Goal: Task Accomplishment & Management: Use online tool/utility

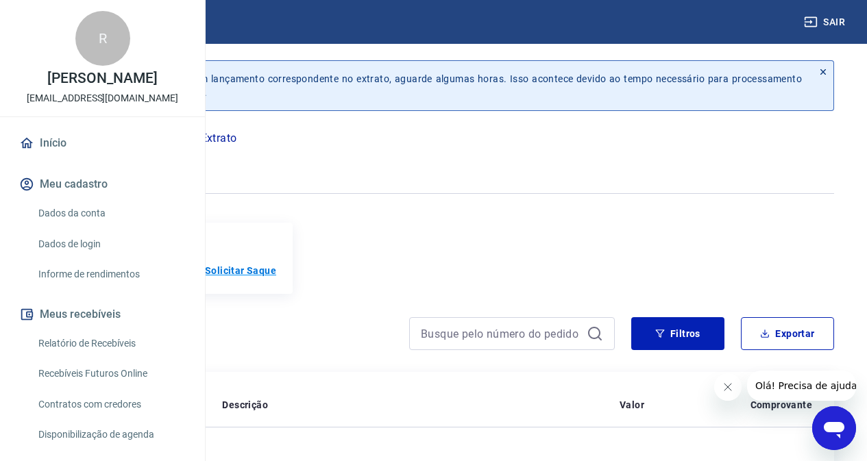
click at [276, 268] on p "Solicitar Saque" at bounding box center [240, 271] width 71 height 14
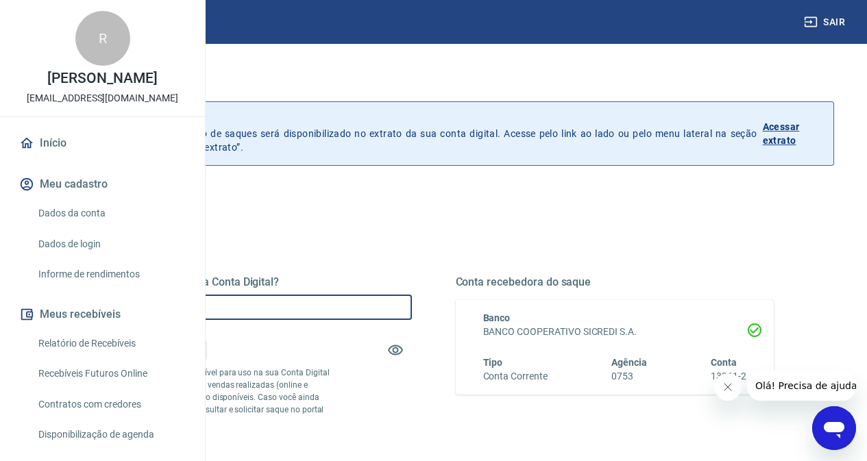
click at [406, 306] on input "R$ 0,00" at bounding box center [252, 307] width 319 height 25
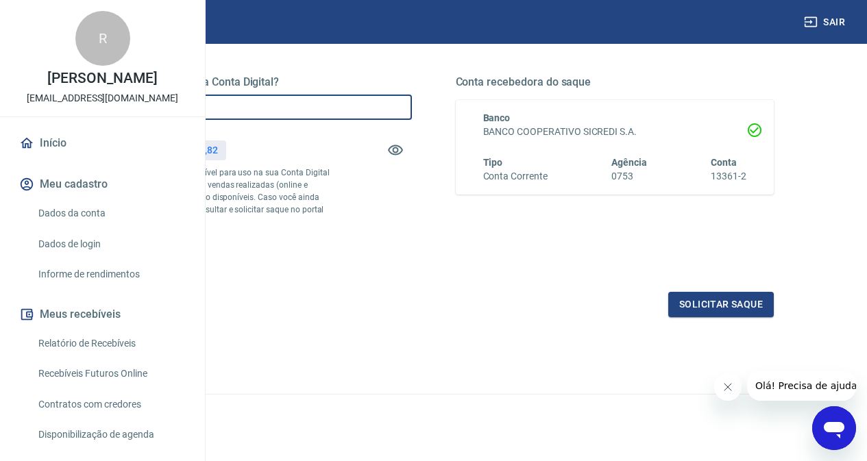
scroll to position [206, 0]
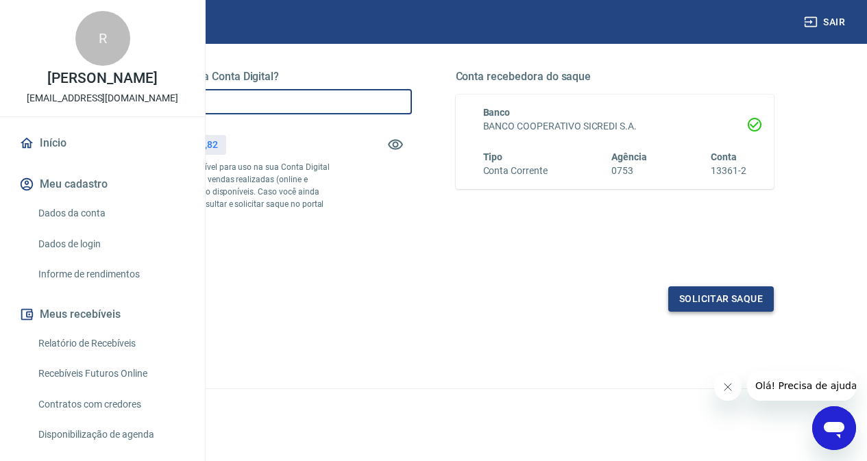
type input "R$ 1.889,80"
click at [725, 312] on button "Solicitar saque" at bounding box center [721, 299] width 106 height 25
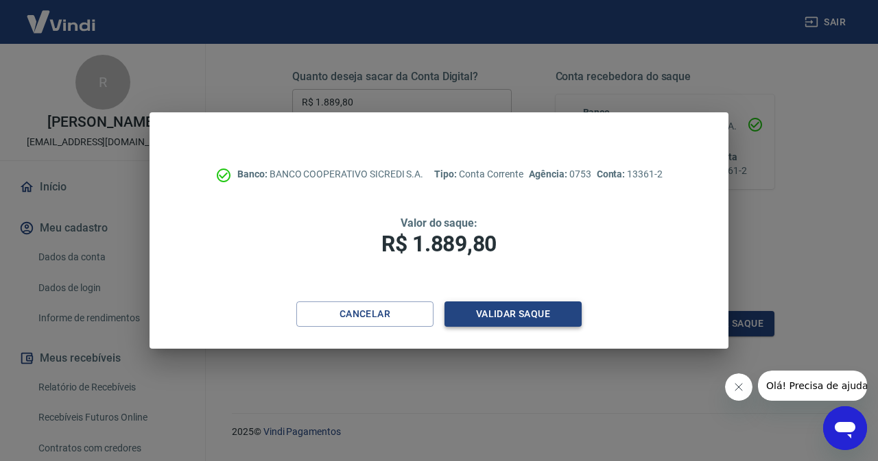
click at [535, 309] on button "Validar saque" at bounding box center [512, 314] width 137 height 25
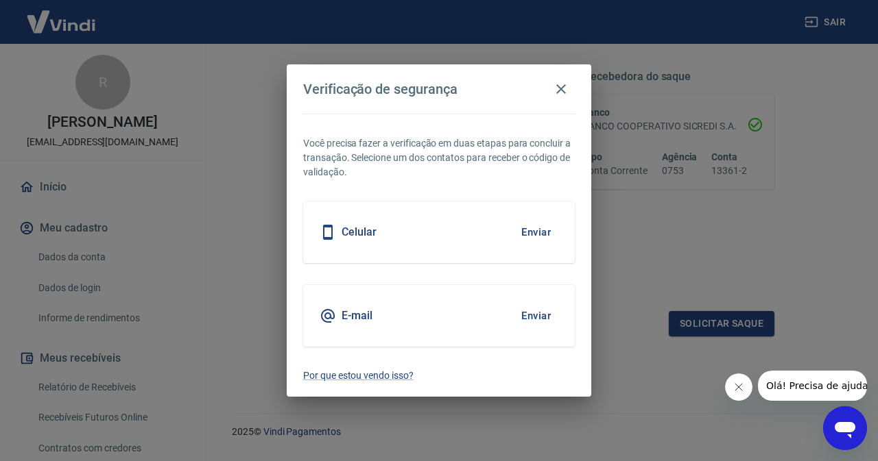
click at [411, 238] on div "Celular Enviar" at bounding box center [439, 233] width 272 height 62
click at [542, 234] on button "Enviar" at bounding box center [536, 232] width 45 height 29
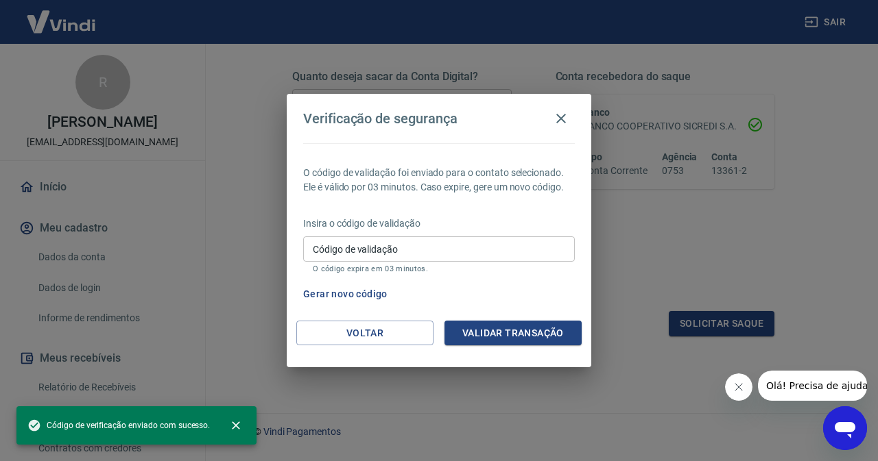
click at [427, 257] on input "Código de validação" at bounding box center [439, 249] width 272 height 25
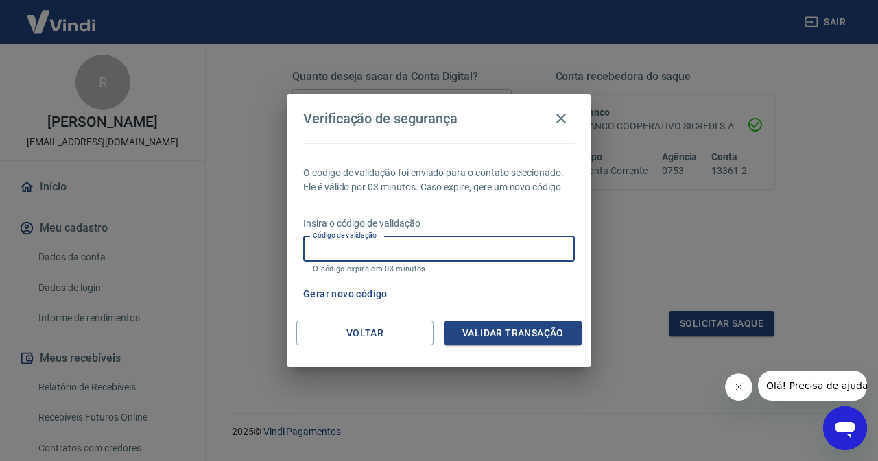
click at [427, 257] on input "Código de validação" at bounding box center [439, 249] width 272 height 25
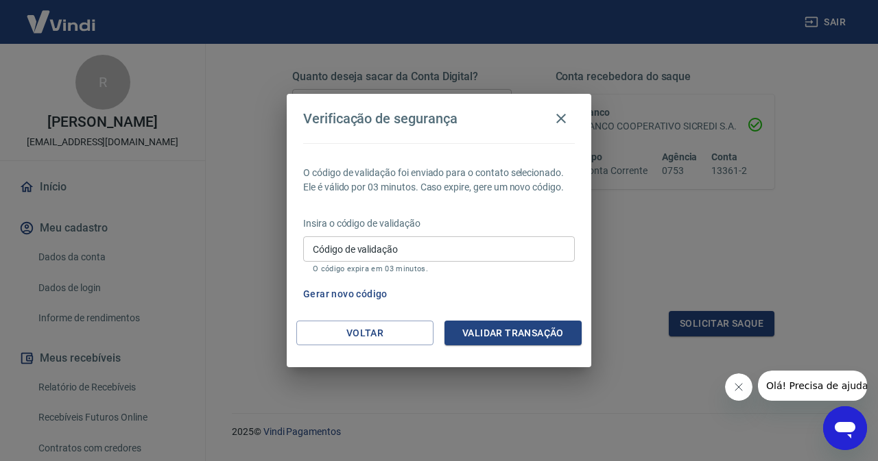
click at [402, 210] on div "O código de validação foi enviado para o contato selecionado. Ele é válido por …" at bounding box center [439, 232] width 304 height 178
click at [424, 248] on input "Código de validação" at bounding box center [439, 249] width 272 height 25
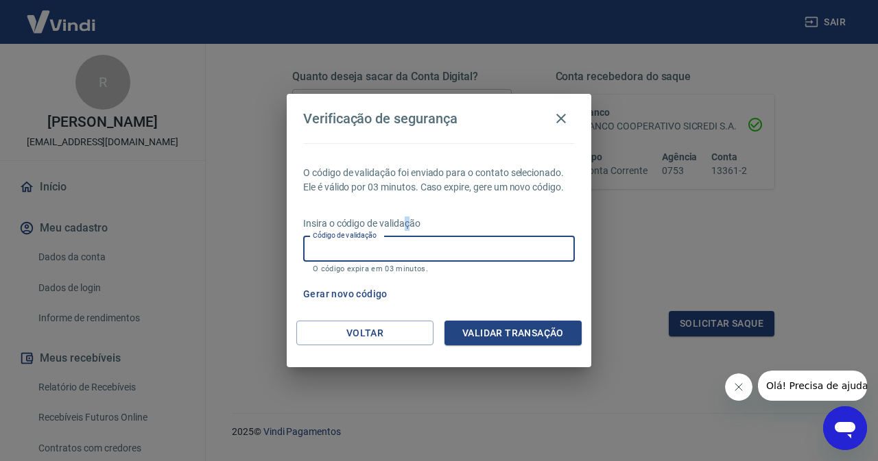
click at [408, 221] on p "Insira o código de validação" at bounding box center [439, 224] width 272 height 14
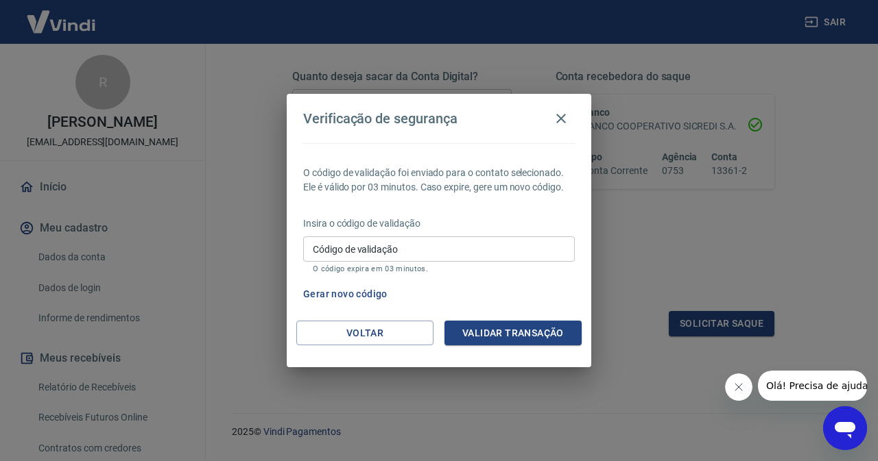
click at [445, 246] on input "Código de validação" at bounding box center [439, 249] width 272 height 25
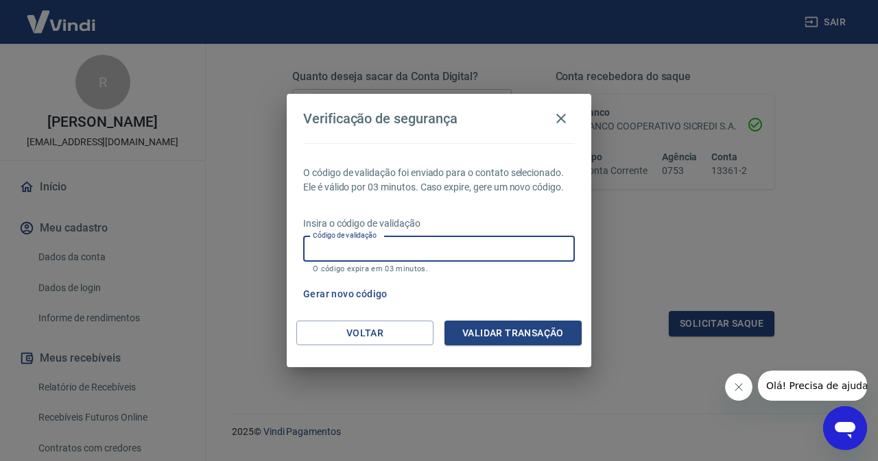
click at [450, 180] on p "O código de validação foi enviado para o contato selecionado. Ele é válido por …" at bounding box center [439, 180] width 272 height 29
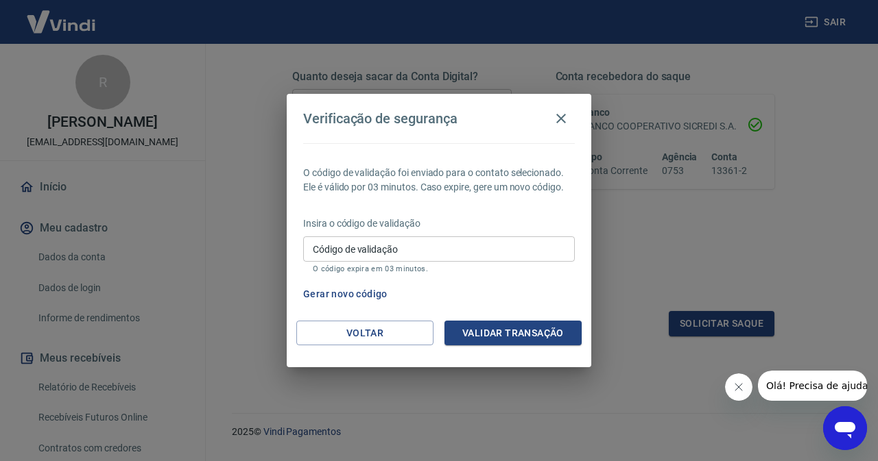
click at [439, 252] on input "Código de validação" at bounding box center [439, 249] width 272 height 25
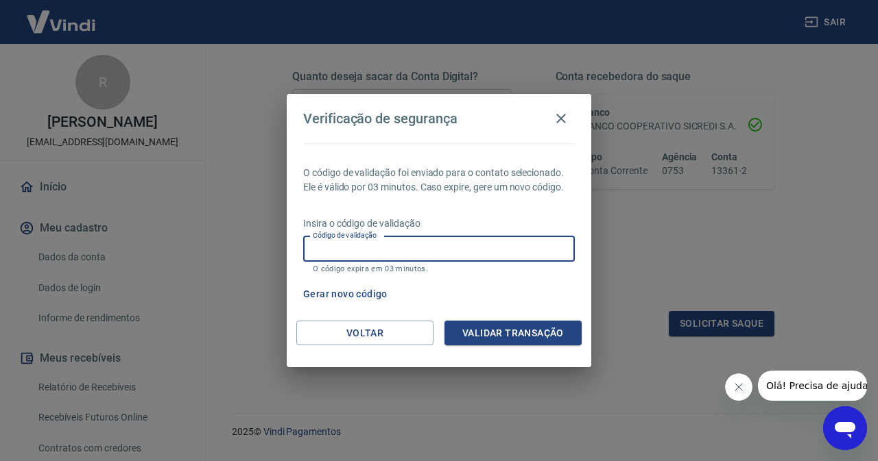
click at [328, 293] on button "Gerar novo código" at bounding box center [345, 294] width 95 height 25
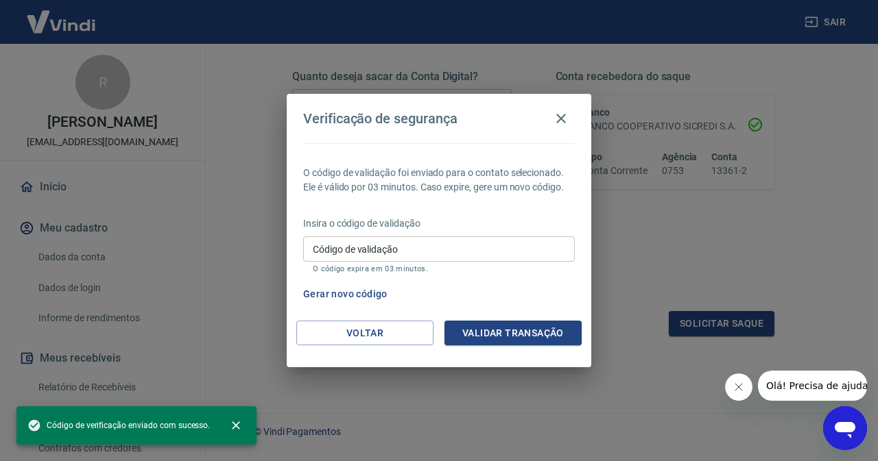
click at [427, 249] on input "Código de validação" at bounding box center [439, 249] width 272 height 25
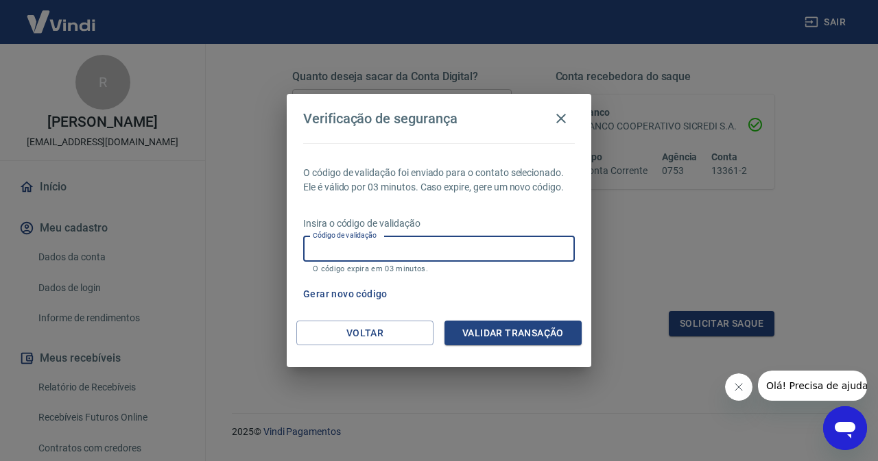
click at [391, 121] on h4 "Verificação de segurança" at bounding box center [380, 118] width 154 height 16
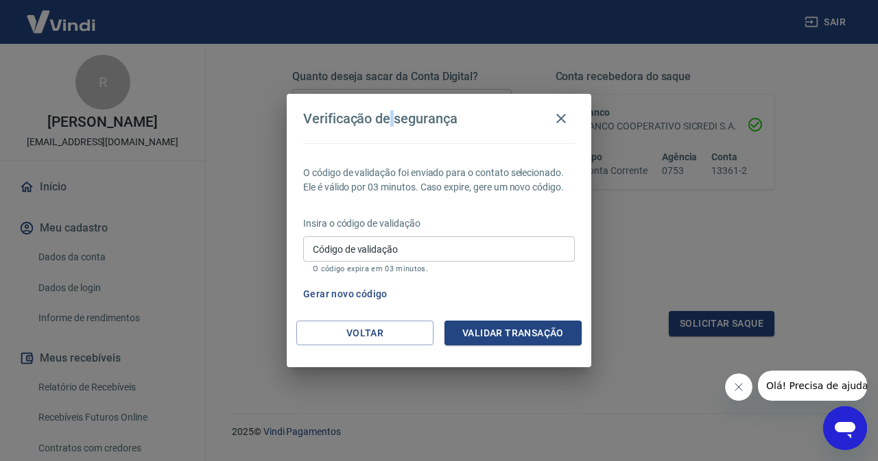
click at [391, 121] on h4 "Verificação de segurança" at bounding box center [380, 118] width 154 height 16
drag, startPoint x: 396, startPoint y: 254, endPoint x: 389, endPoint y: 251, distance: 7.4
click at [396, 254] on input "Código de validação" at bounding box center [439, 249] width 272 height 25
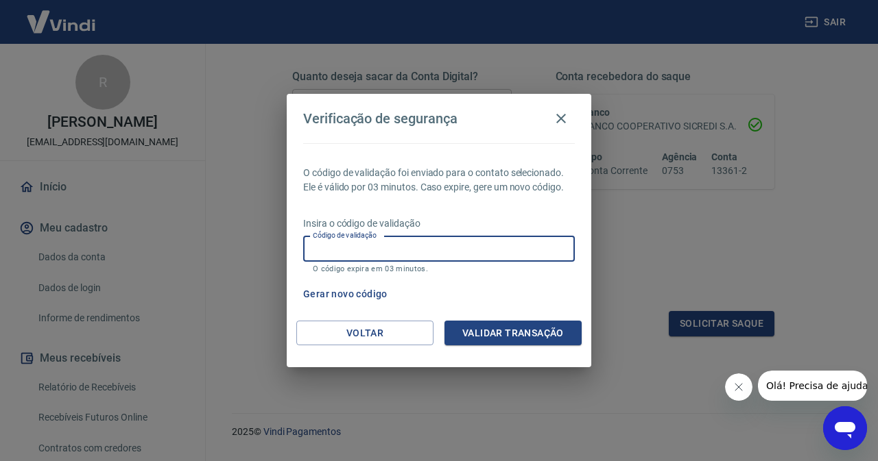
click at [374, 226] on p "Insira o código de validação" at bounding box center [439, 224] width 272 height 14
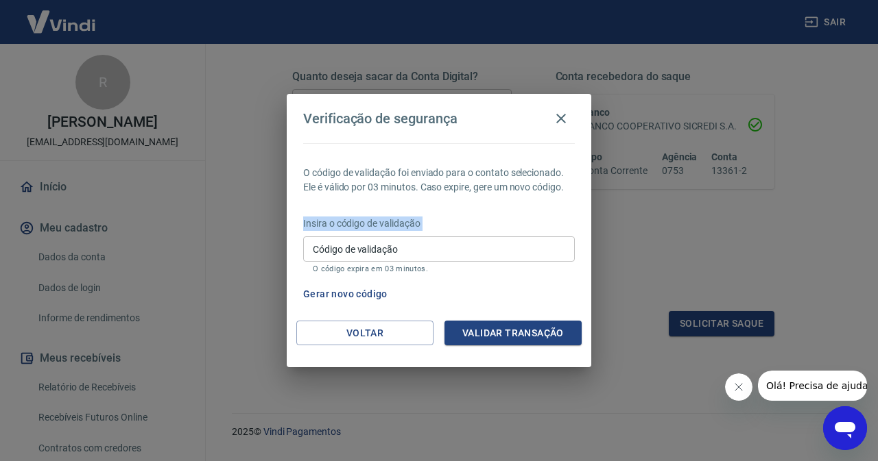
click at [374, 226] on p "Insira o código de validação" at bounding box center [439, 224] width 272 height 14
click at [429, 261] on input "Código de validação" at bounding box center [439, 249] width 272 height 25
click at [364, 339] on button "Voltar" at bounding box center [364, 333] width 137 height 25
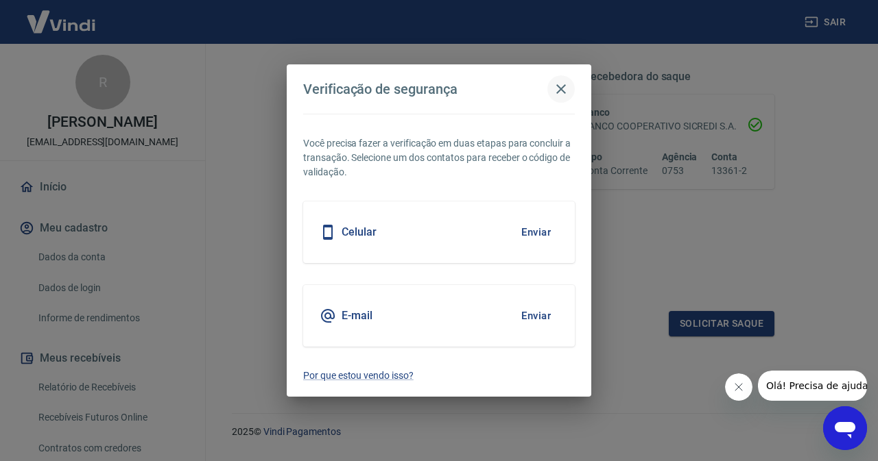
click at [560, 95] on icon "button" at bounding box center [561, 89] width 16 height 16
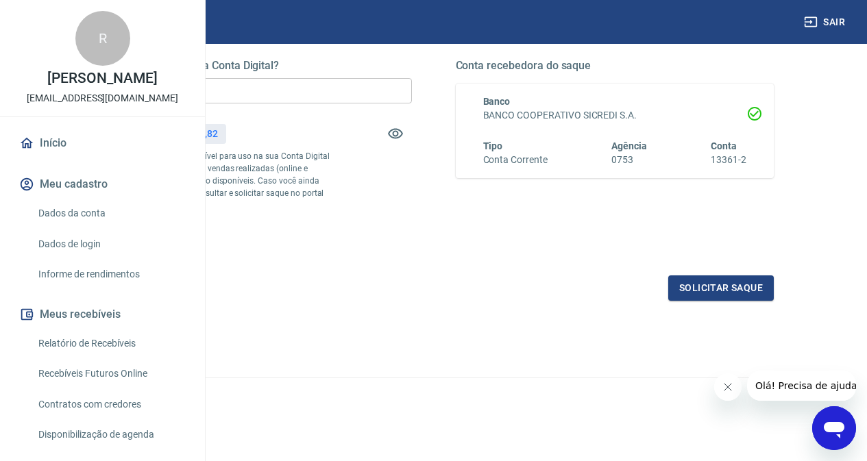
scroll to position [241, 0]
click at [732, 226] on div "Conta recebedora do saque Banco BANCO COOPERATIVO SICREDI S.A. Tipo Conta Corre…" at bounding box center [615, 151] width 319 height 184
click at [719, 233] on div "Conta recebedora do saque Banco BANCO COOPERATIVO SICREDI S.A. Tipo Conta Corre…" at bounding box center [615, 151] width 319 height 184
click at [710, 289] on button "Solicitar saque" at bounding box center [721, 288] width 106 height 25
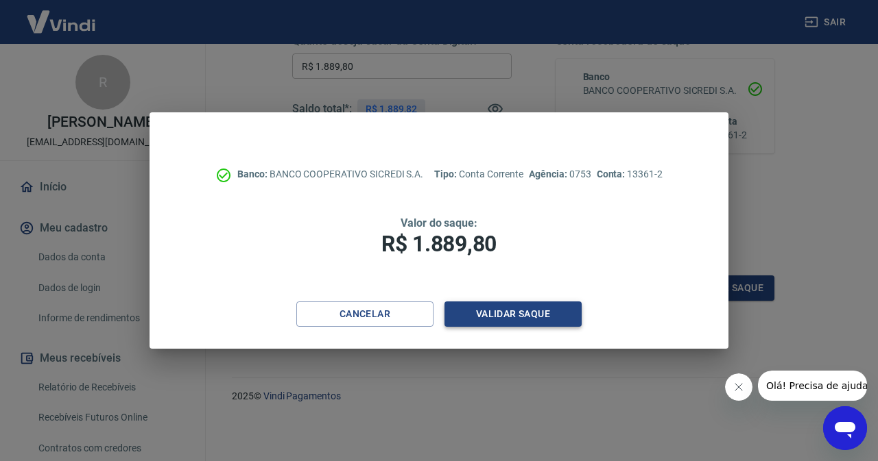
click at [520, 317] on button "Validar saque" at bounding box center [512, 314] width 137 height 25
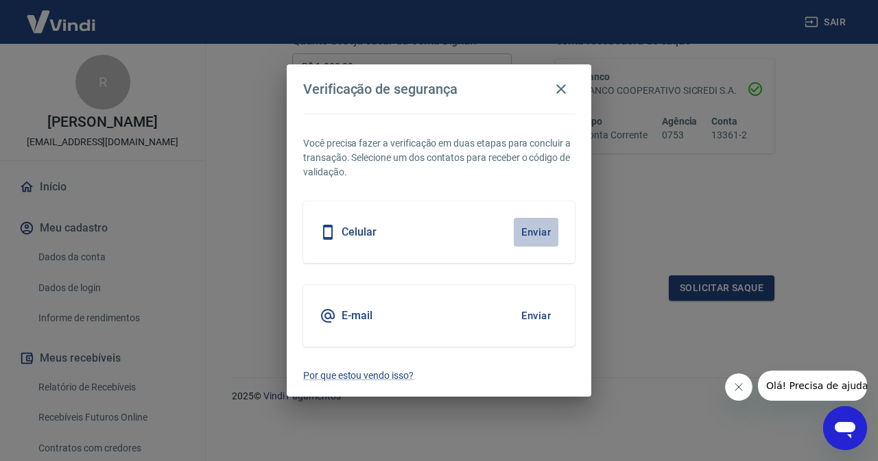
click at [532, 232] on button "Enviar" at bounding box center [536, 232] width 45 height 29
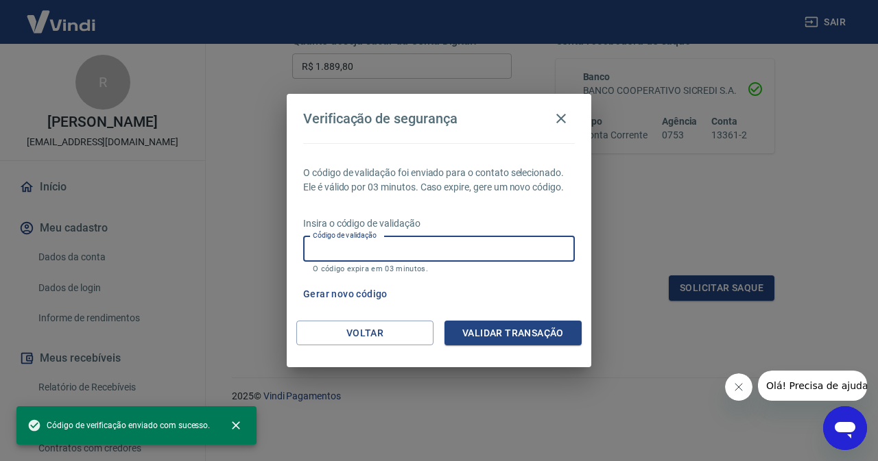
click at [418, 256] on input "Código de validação" at bounding box center [439, 249] width 272 height 25
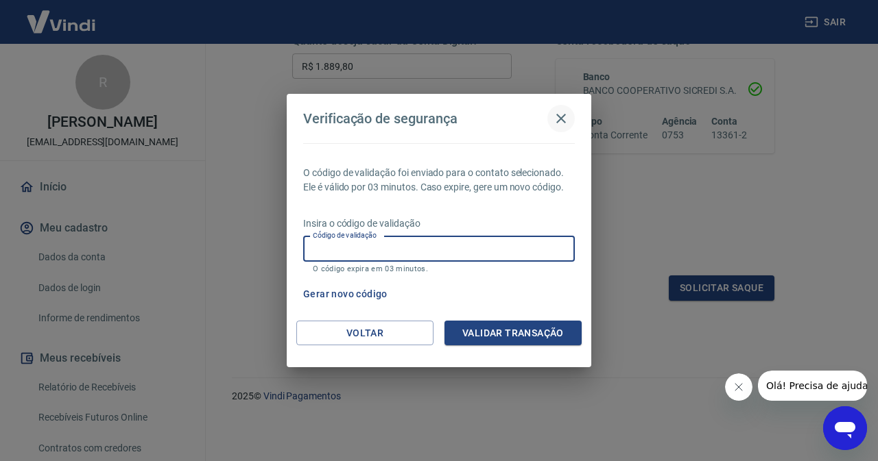
click at [562, 116] on icon "button" at bounding box center [561, 118] width 16 height 16
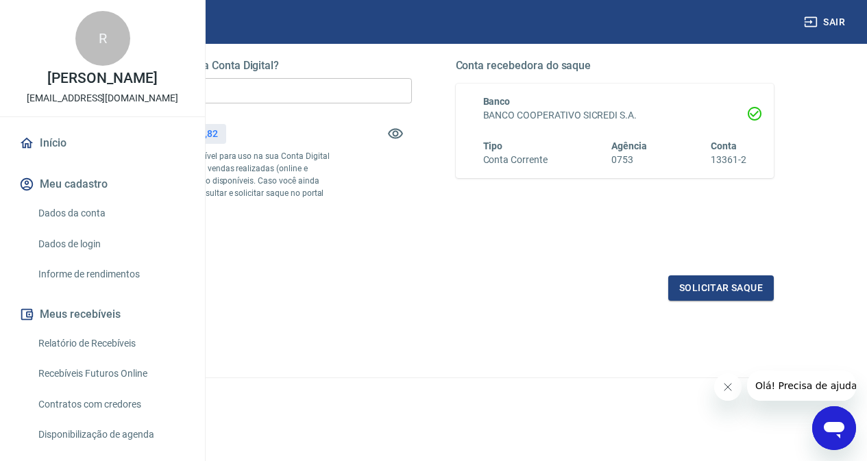
click at [619, 222] on div "Conta recebedora do saque Banco BANCO COOPERATIVO SICREDI S.A. Tipo Conta Corre…" at bounding box center [615, 151] width 319 height 184
click at [608, 224] on div "Conta recebedora do saque Banco BANCO COOPERATIVO SICREDI S.A. Tipo Conta Corre…" at bounding box center [615, 151] width 319 height 184
click at [527, 208] on div "Quanto deseja sacar da Conta Digital? R$ 1.889,80 ​ Saldo total*: R$ 1.889,82 *…" at bounding box center [433, 151] width 681 height 184
click at [332, 186] on p "*Corresponde ao saldo disponível para uso na sua Conta Digital Vindi. Incluindo…" at bounding box center [212, 181] width 239 height 62
